Goal: Task Accomplishment & Management: Use online tool/utility

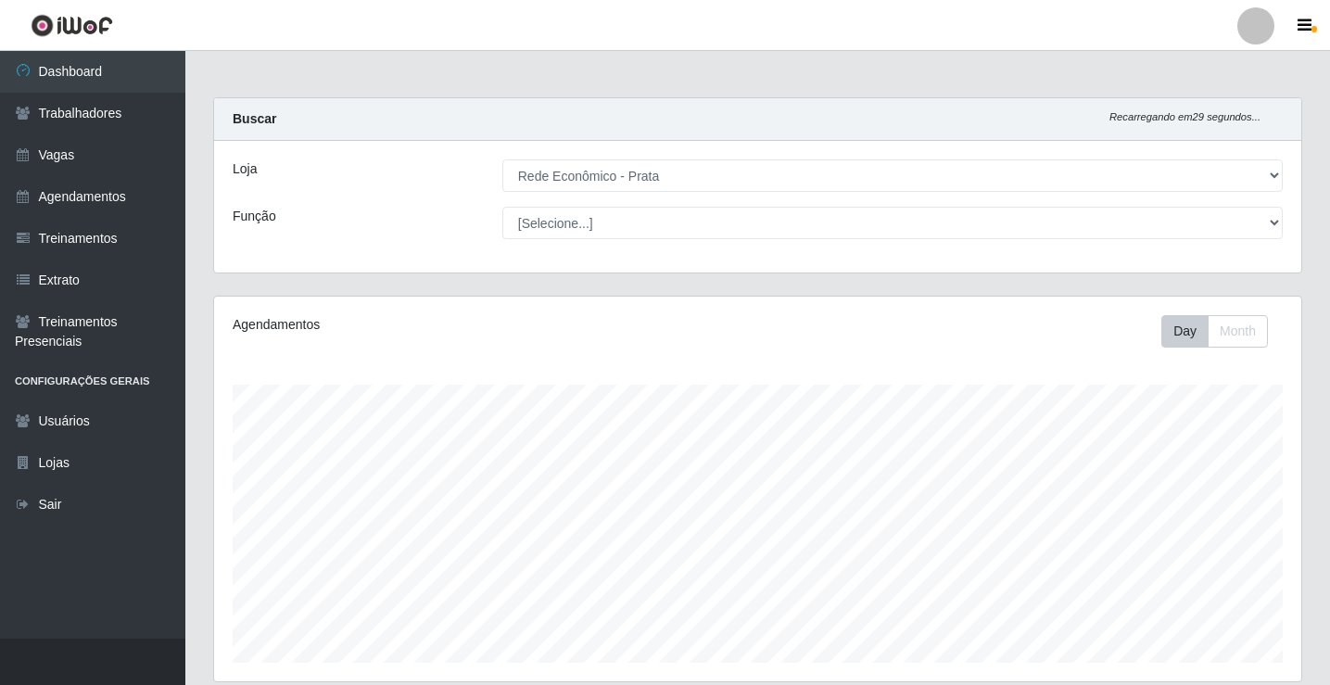
select select "192"
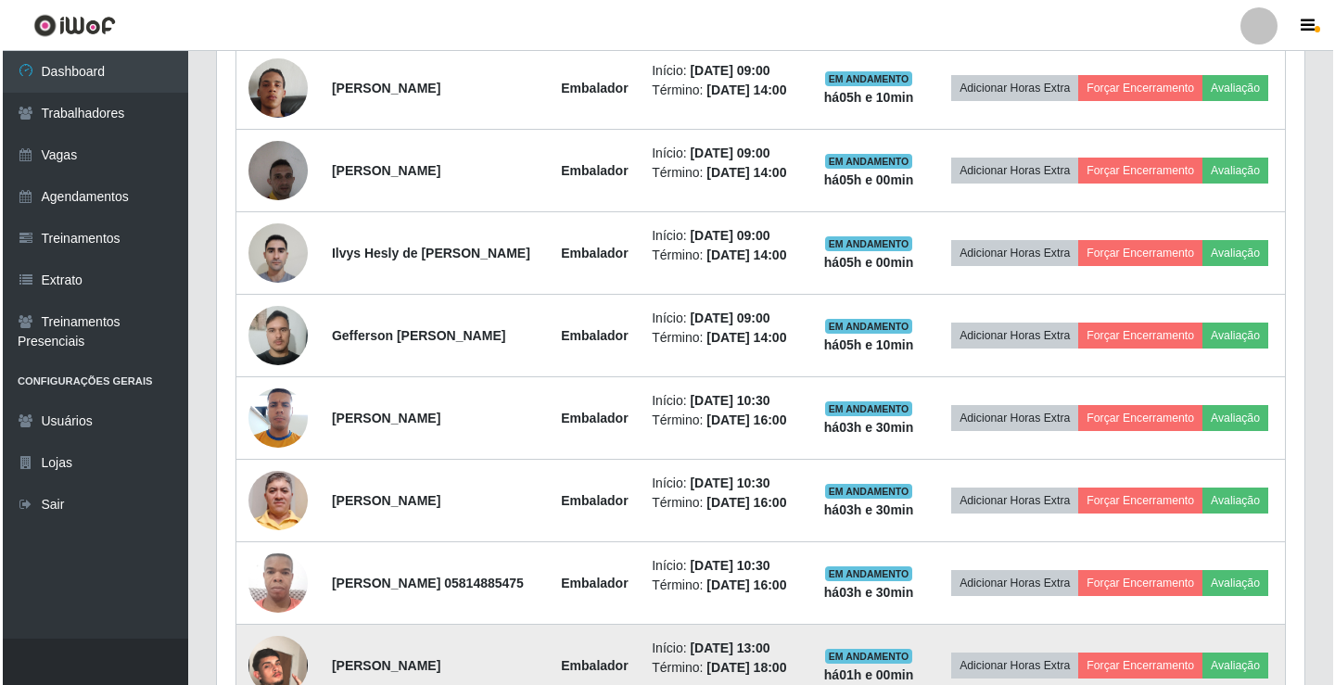
scroll to position [741, 0]
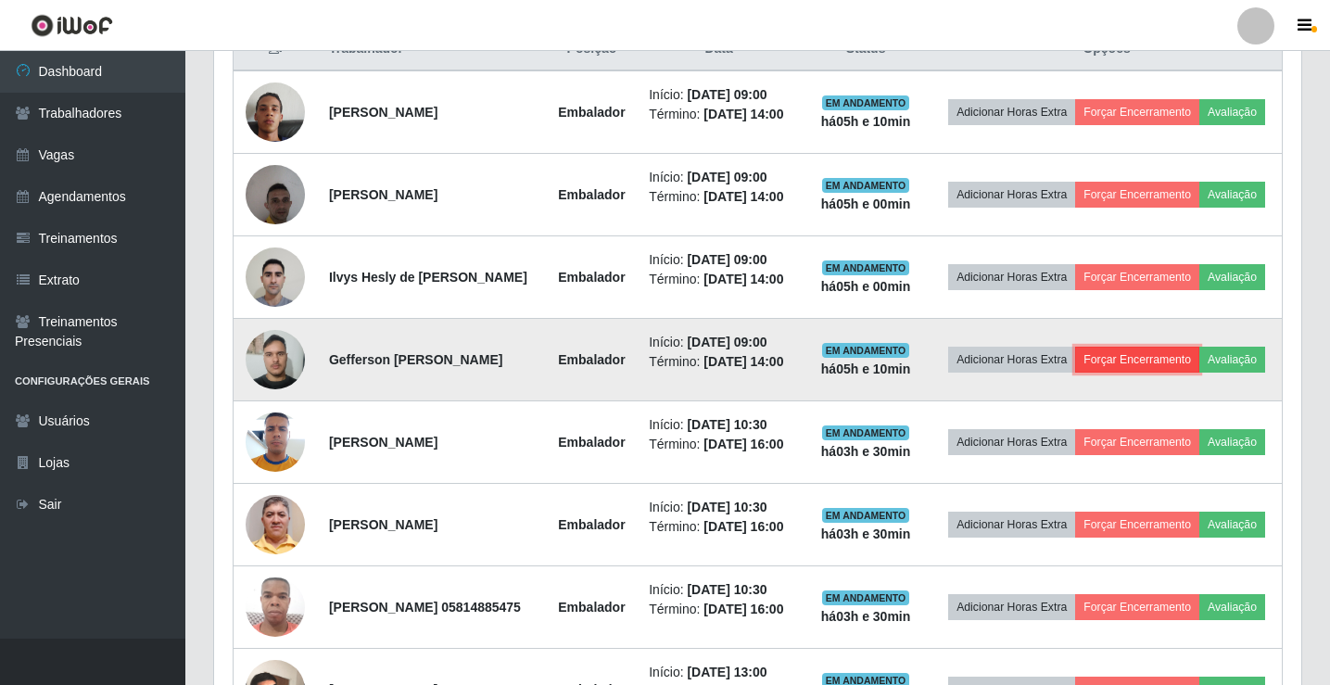
click at [1193, 373] on button "Forçar Encerramento" at bounding box center [1137, 360] width 124 height 26
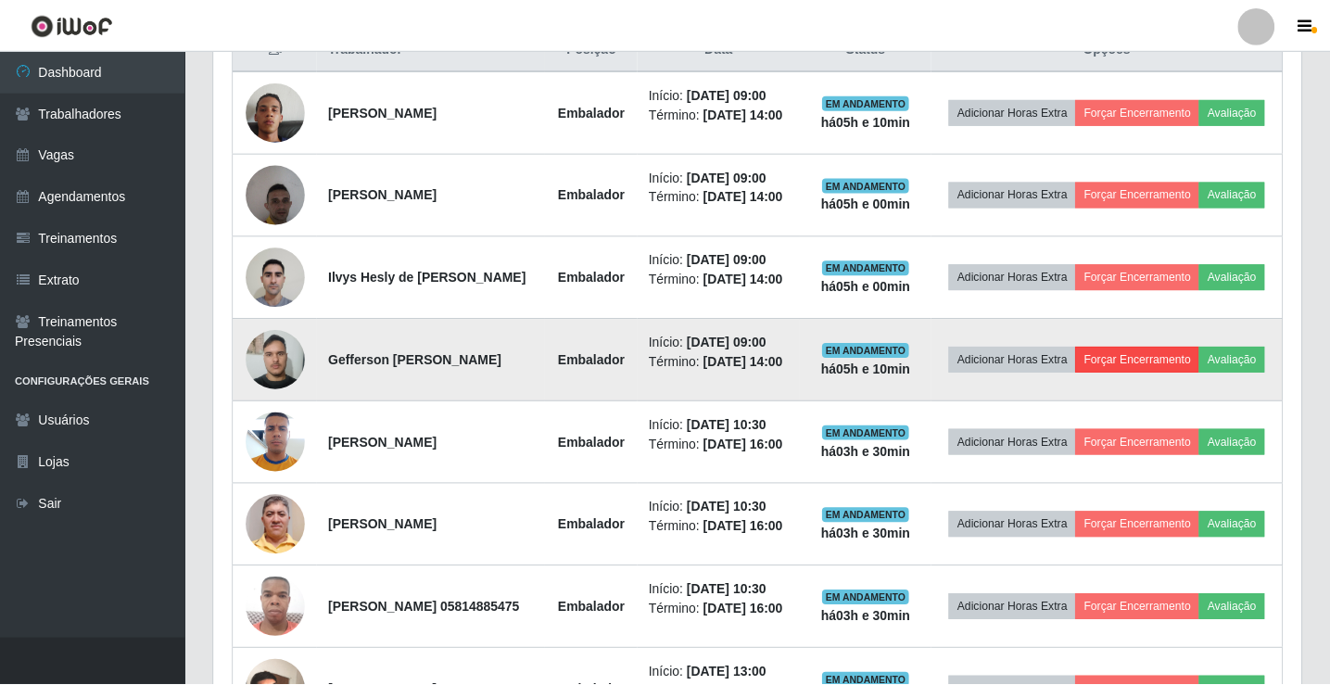
scroll to position [385, 1078]
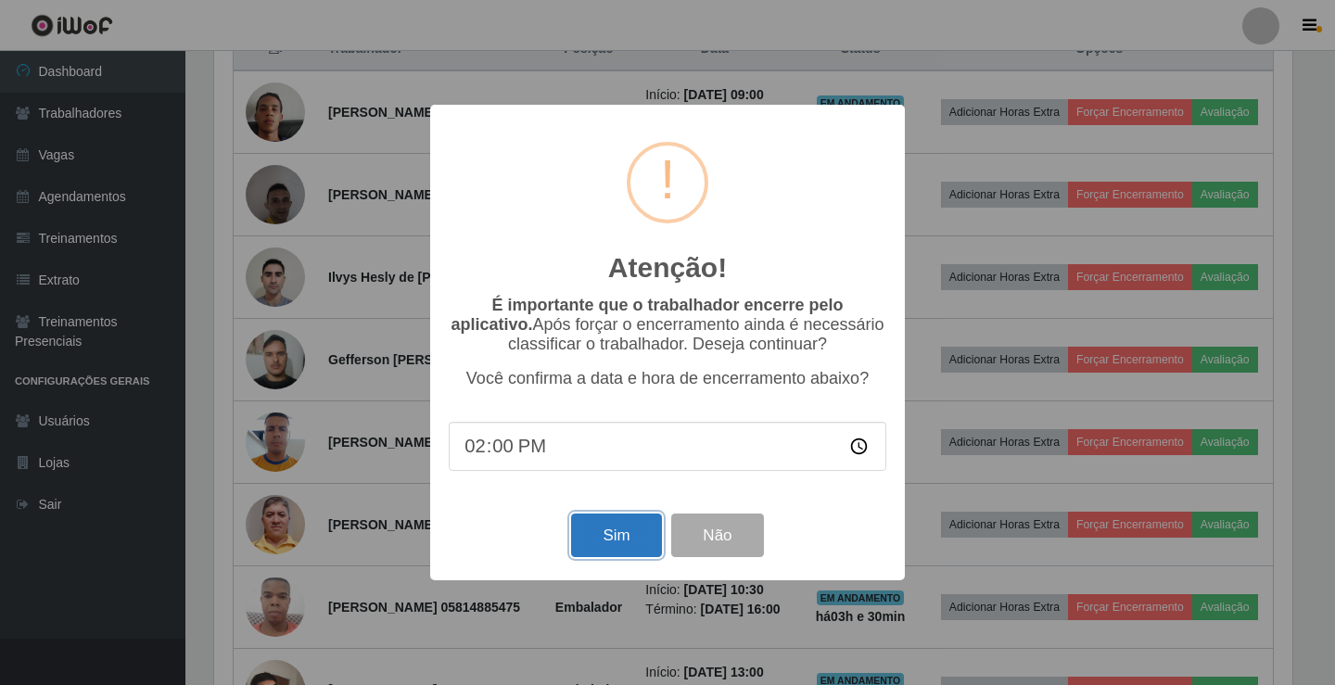
click at [615, 544] on button "Sim" at bounding box center [616, 535] width 90 height 44
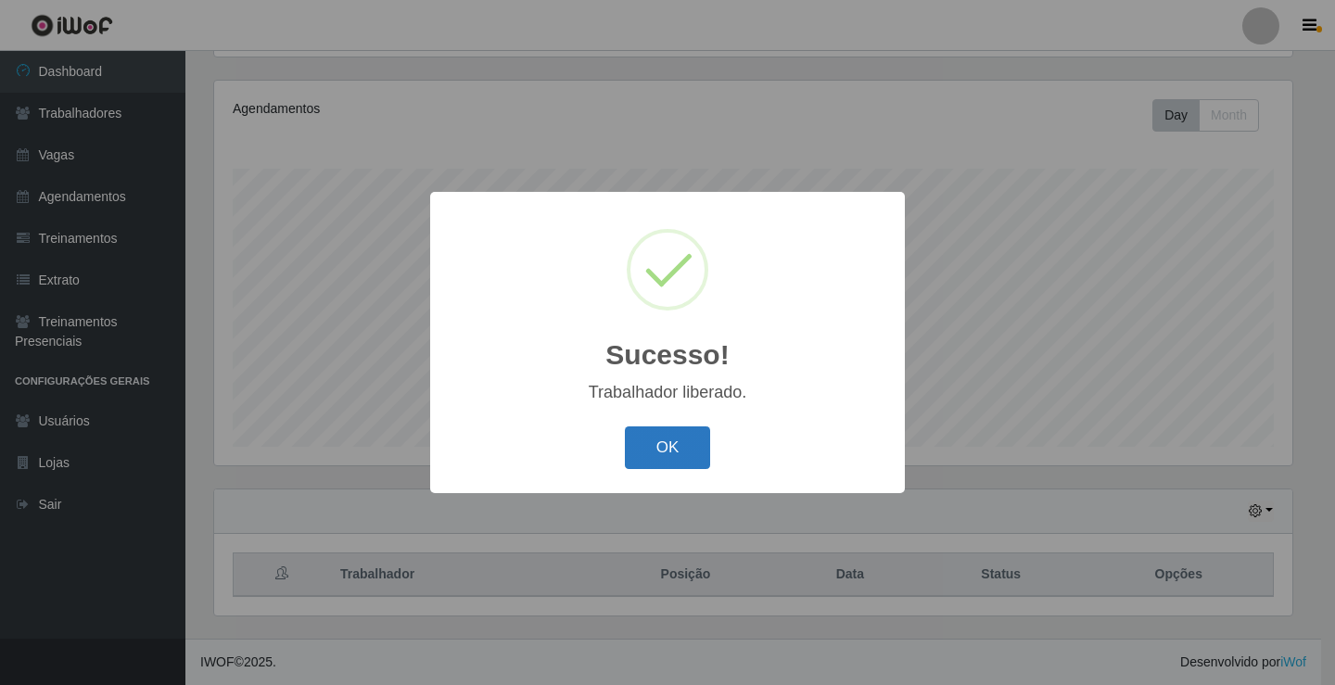
click at [682, 453] on button "OK" at bounding box center [668, 448] width 86 height 44
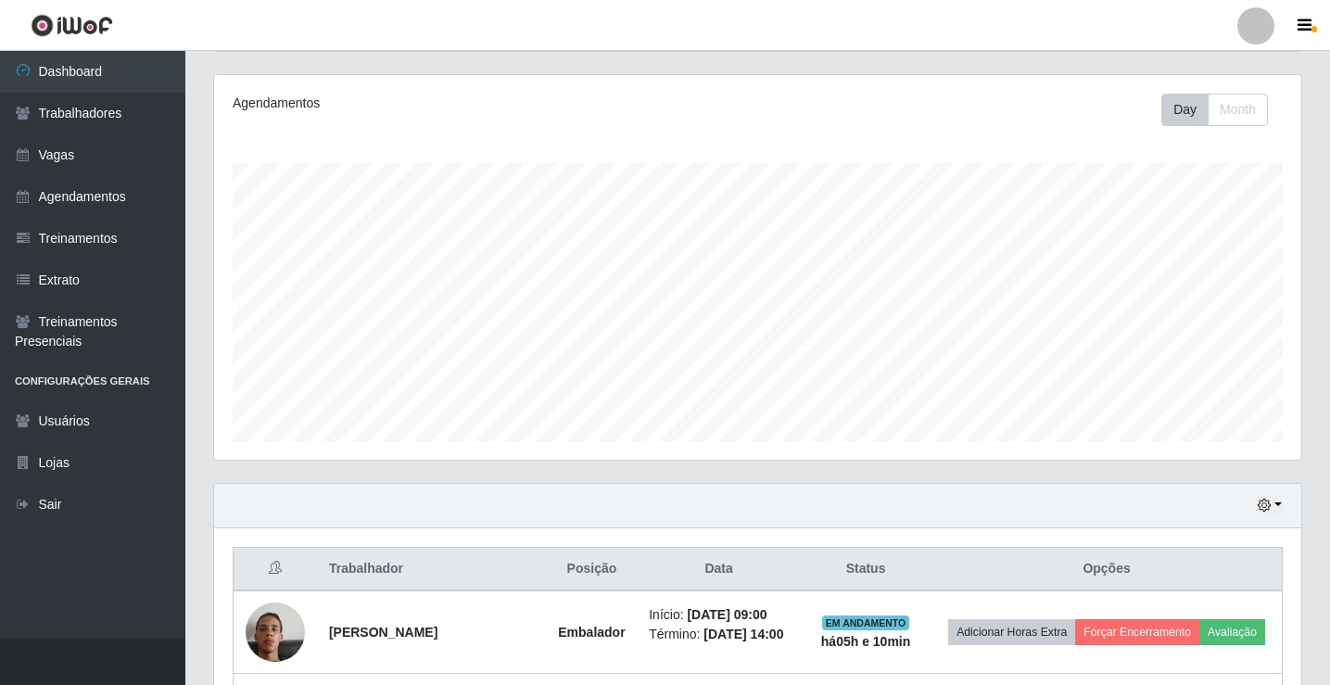
scroll to position [587, 0]
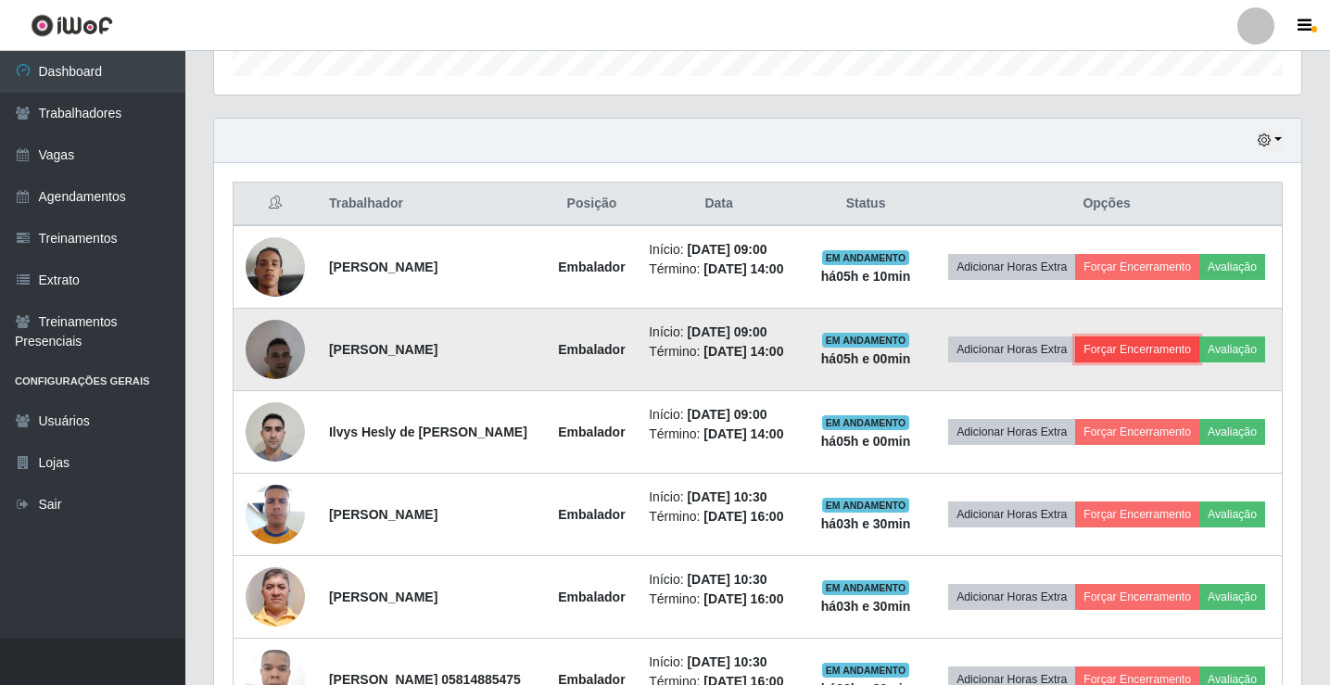
click at [1161, 362] on button "Forçar Encerramento" at bounding box center [1137, 349] width 124 height 26
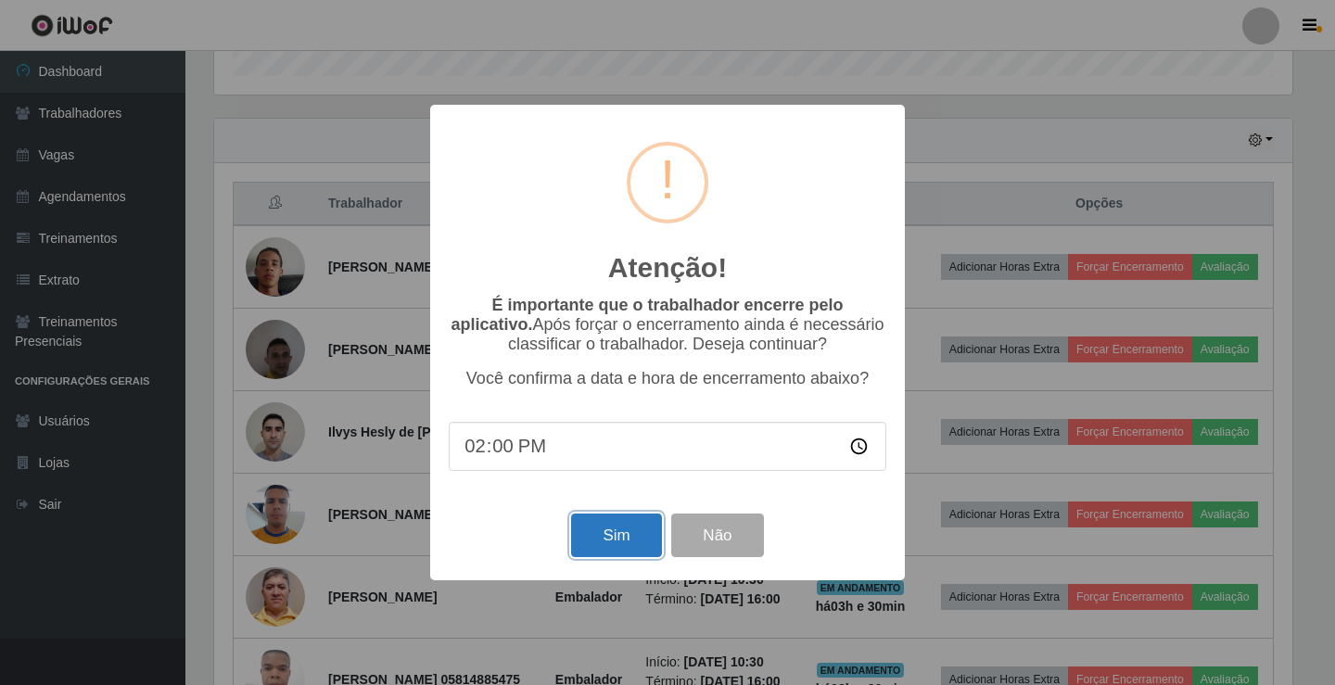
click at [593, 540] on button "Sim" at bounding box center [616, 535] width 90 height 44
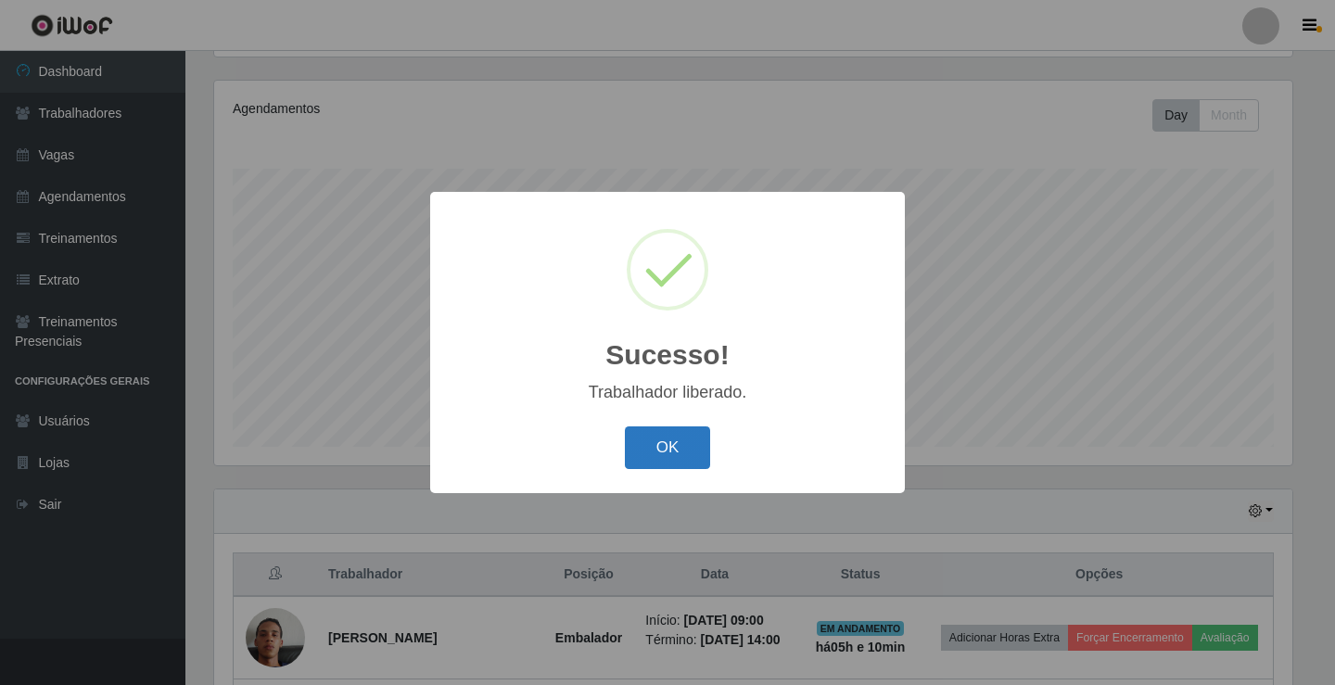
click at [663, 441] on button "OK" at bounding box center [668, 448] width 86 height 44
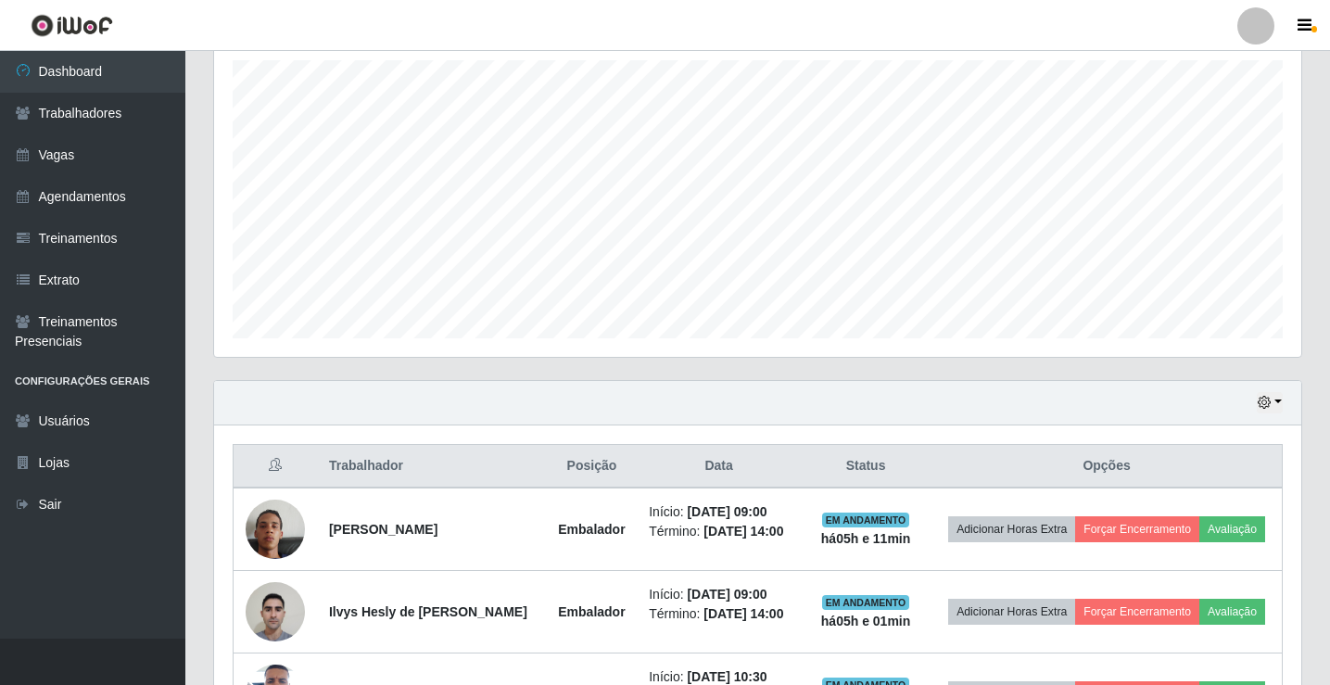
scroll to position [494, 0]
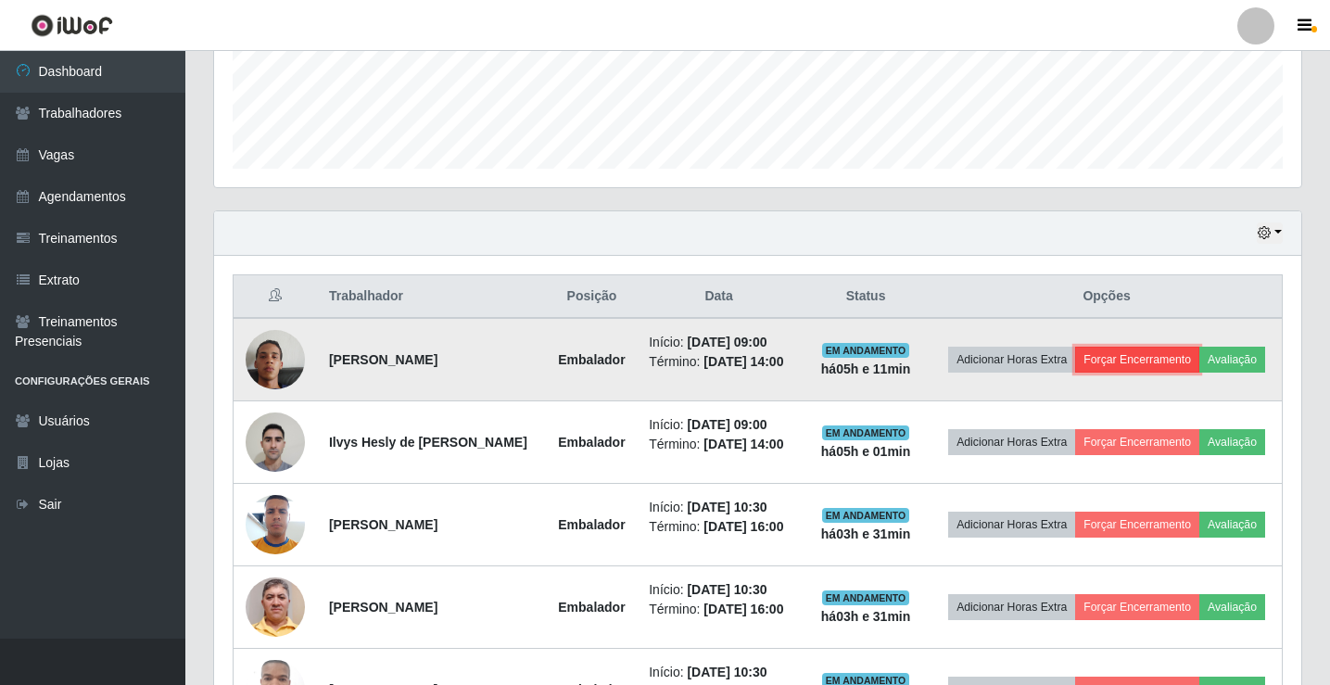
click at [1159, 347] on button "Forçar Encerramento" at bounding box center [1137, 360] width 124 height 26
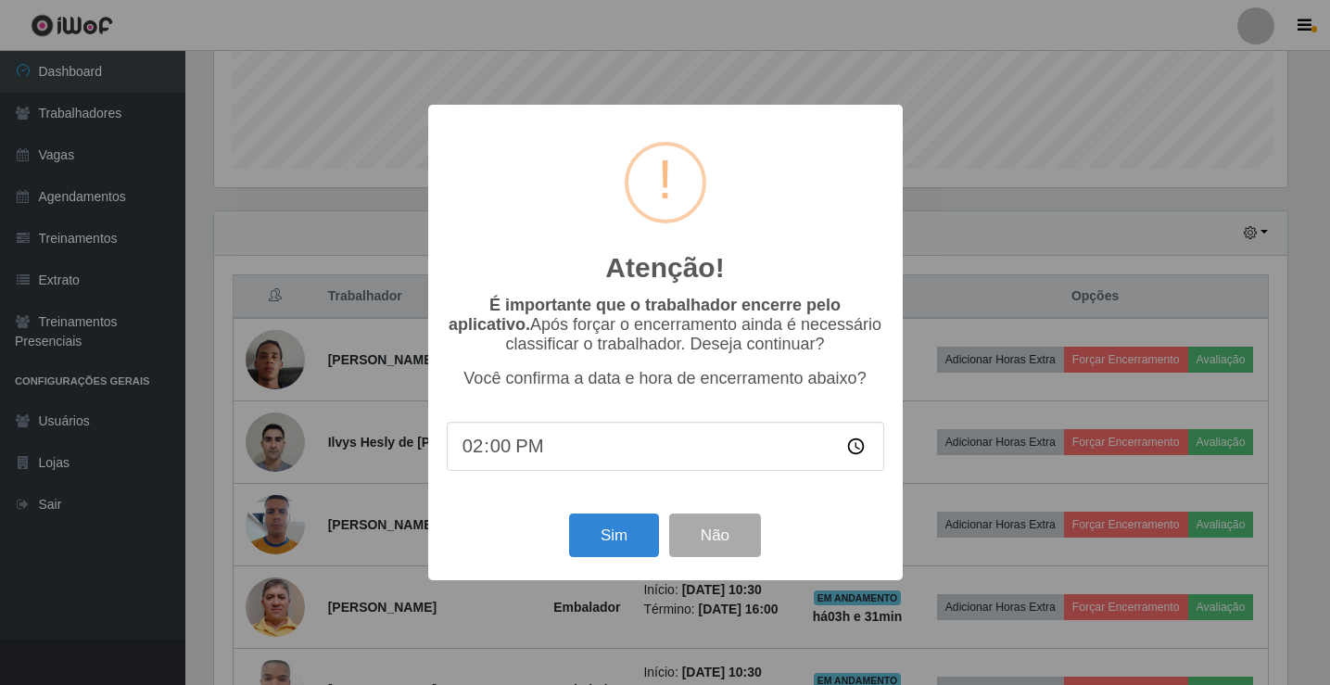
scroll to position [385, 1078]
click at [615, 545] on button "Sim" at bounding box center [616, 535] width 90 height 44
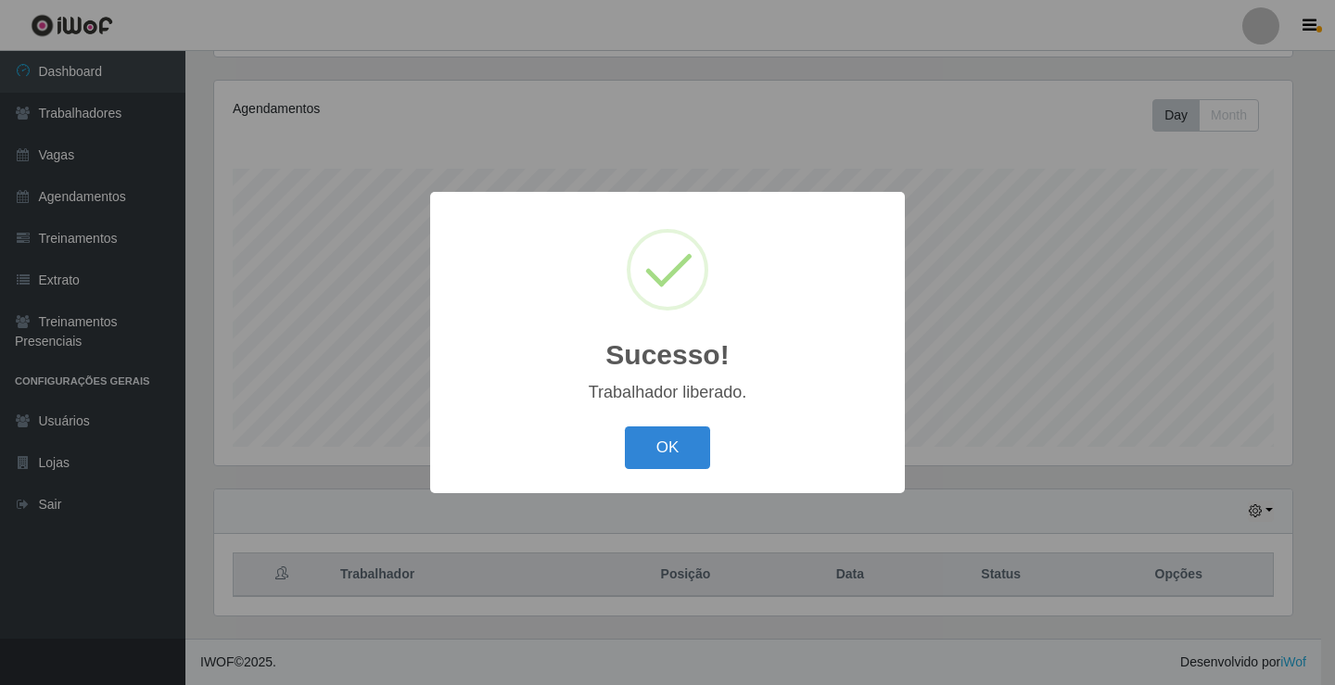
click at [625, 426] on button "OK" at bounding box center [668, 448] width 86 height 44
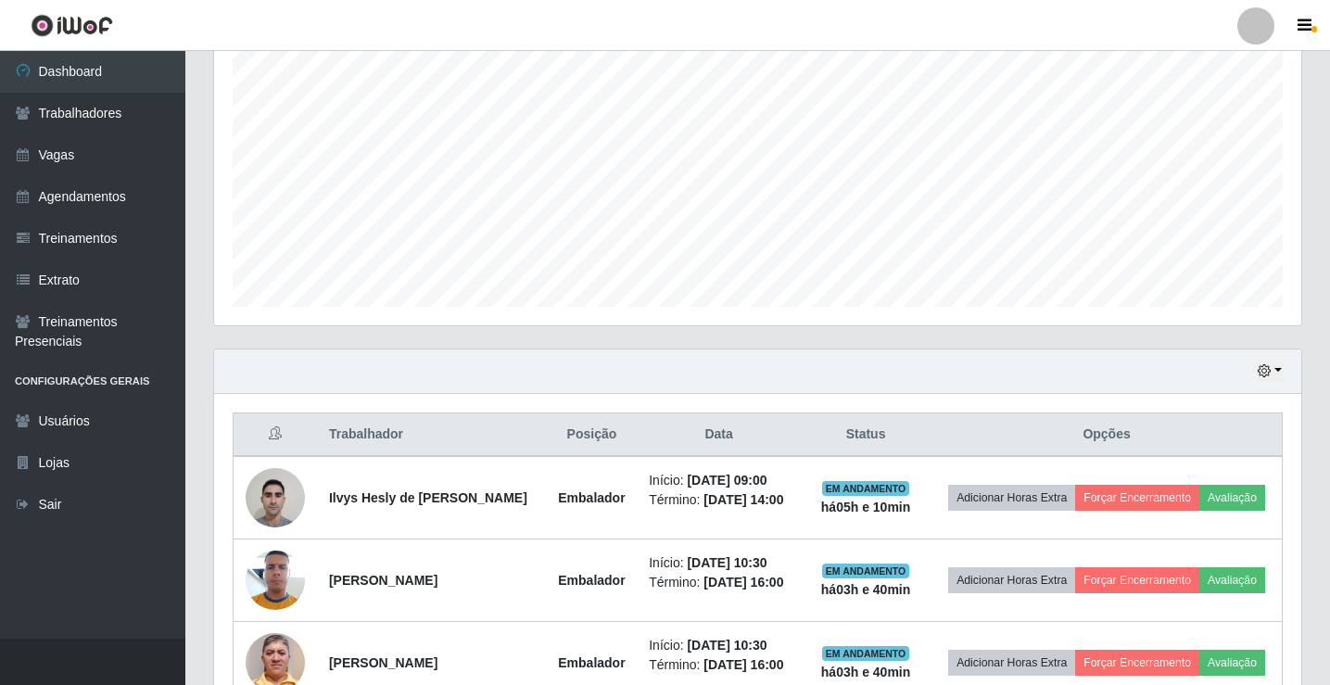
scroll to position [587, 0]
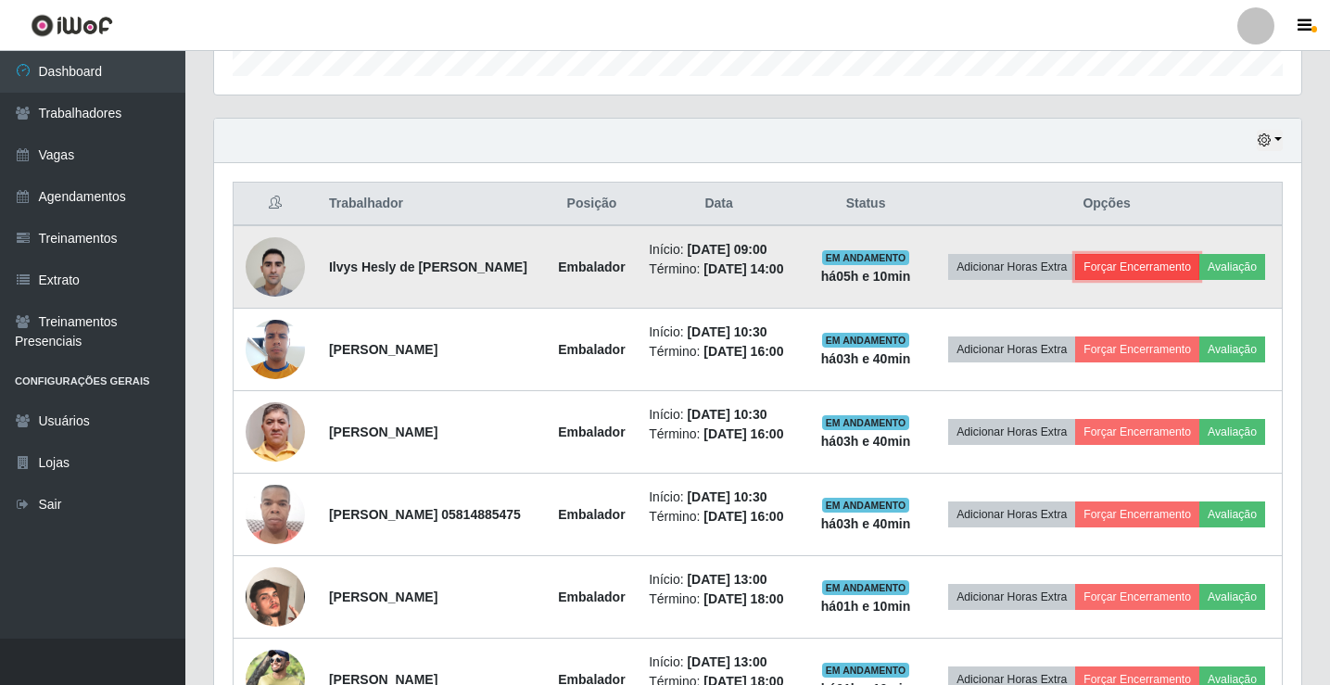
click at [1185, 261] on button "Forçar Encerramento" at bounding box center [1137, 267] width 124 height 26
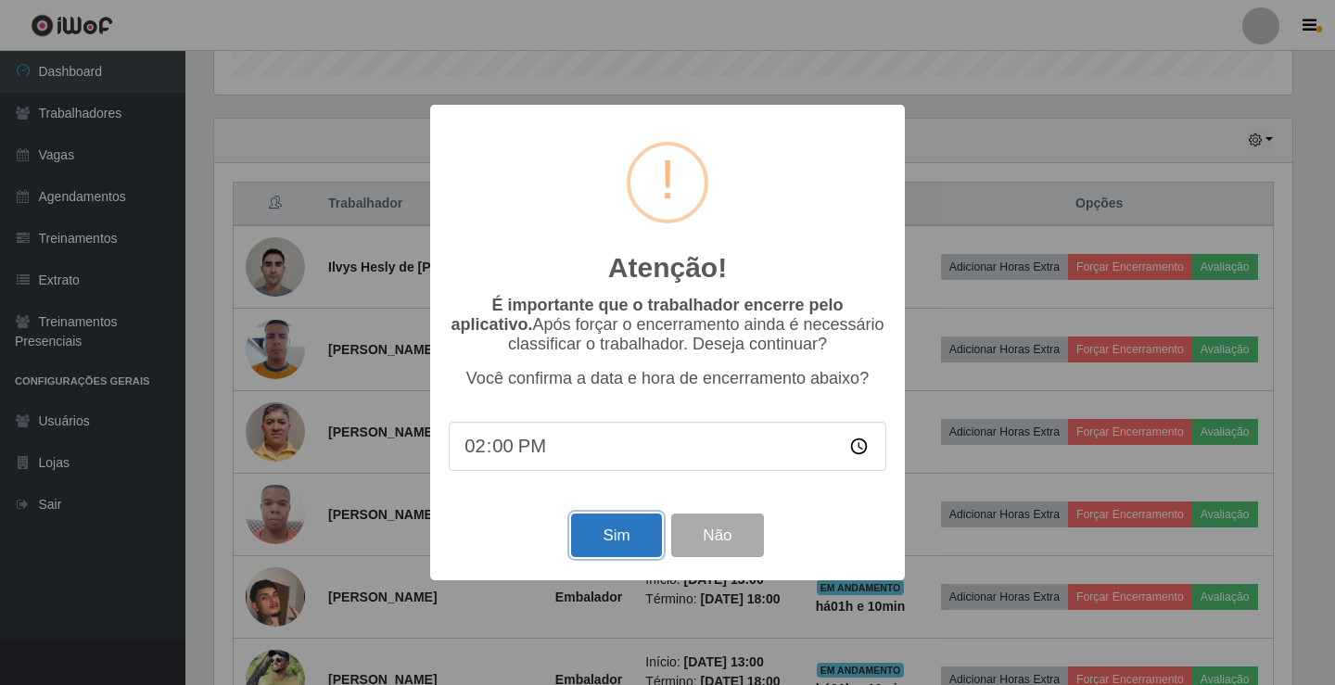
click at [598, 551] on button "Sim" at bounding box center [616, 535] width 90 height 44
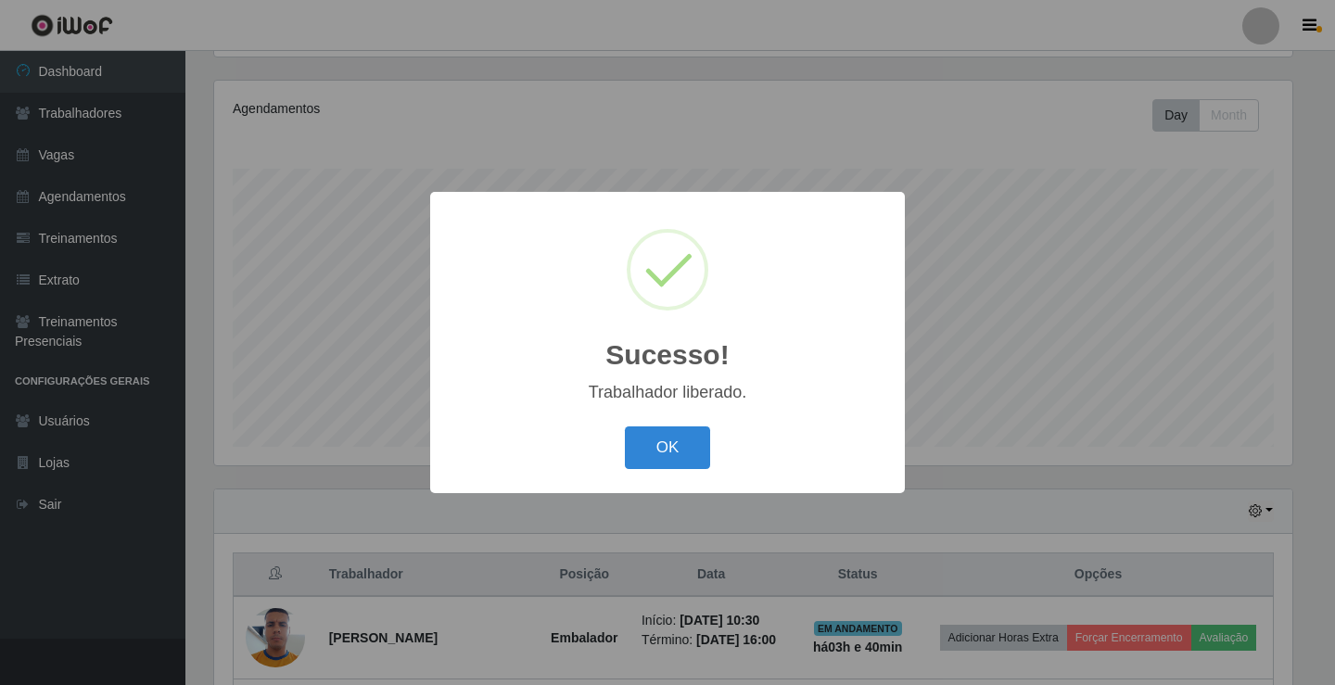
click at [625, 426] on button "OK" at bounding box center [668, 448] width 86 height 44
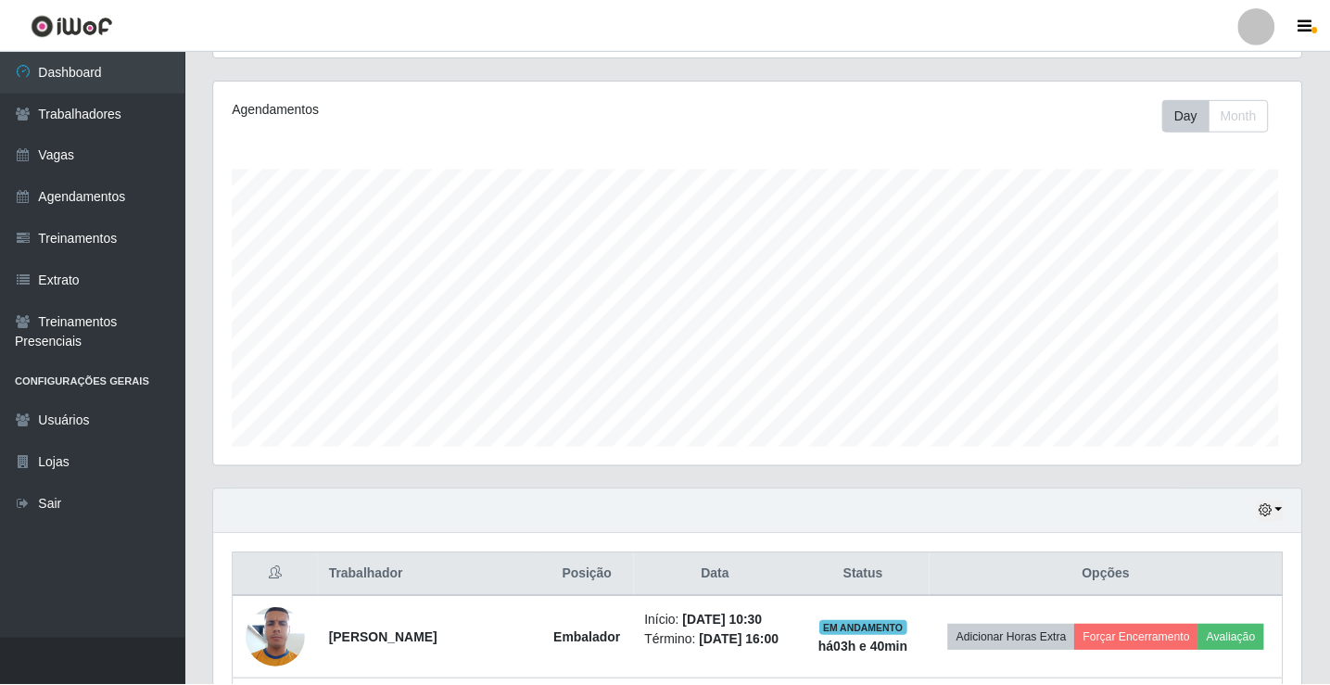
scroll to position [385, 1087]
